Goal: Find specific page/section: Find specific page/section

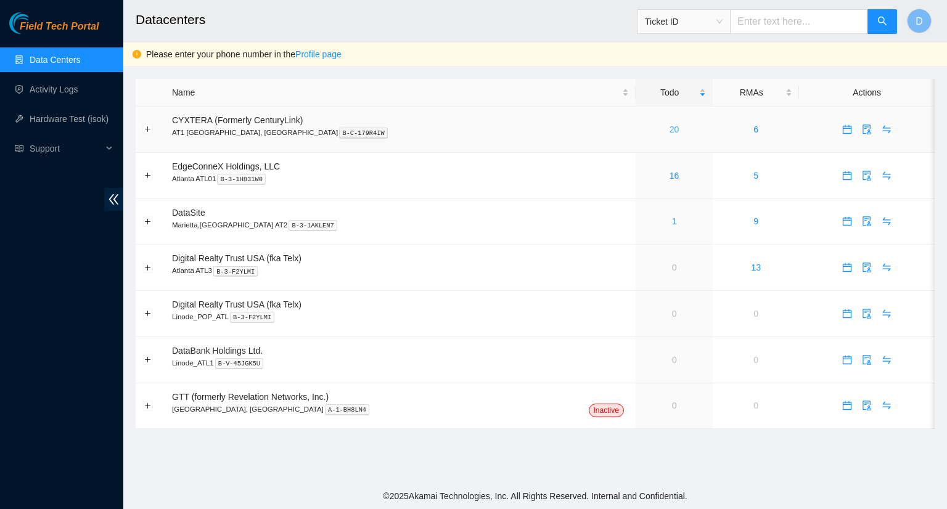
click at [670, 131] on link "20" at bounding box center [675, 130] width 10 height 10
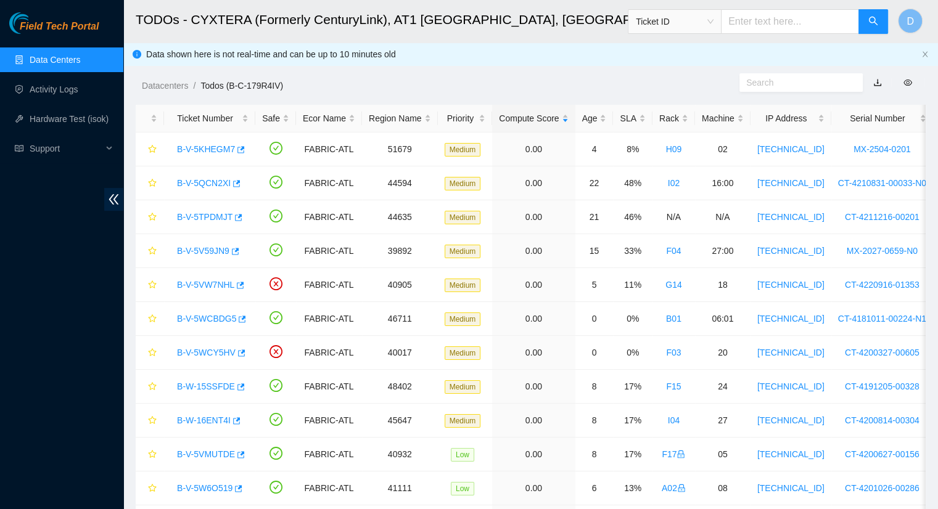
click at [63, 62] on link "Data Centers" at bounding box center [55, 60] width 51 height 10
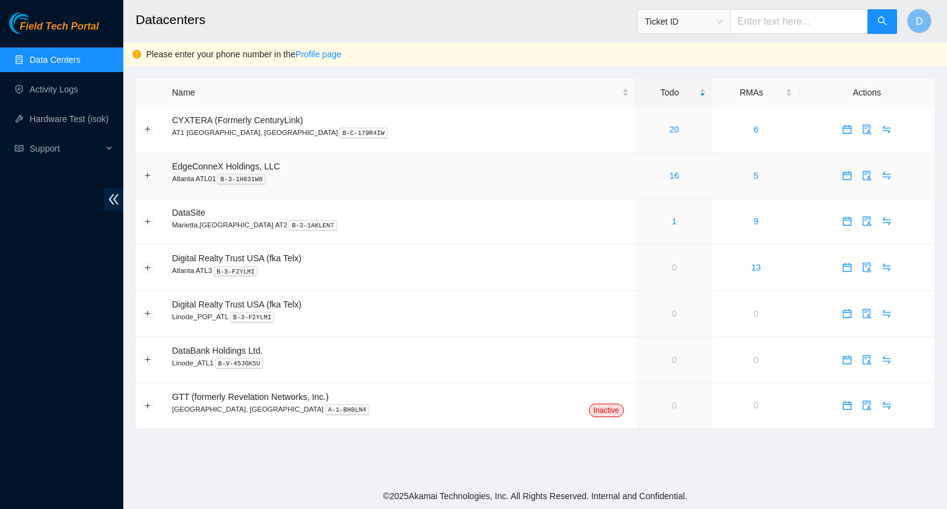
click at [643, 173] on div "16" at bounding box center [675, 176] width 64 height 14
